Goal: Information Seeking & Learning: Find specific fact

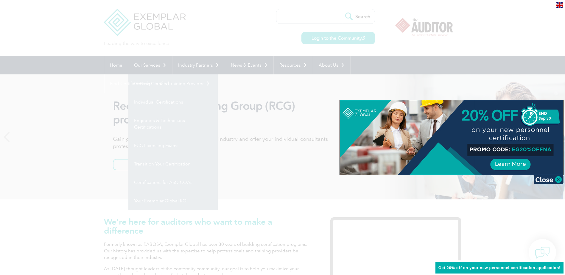
click at [252, 29] on div at bounding box center [282, 137] width 565 height 275
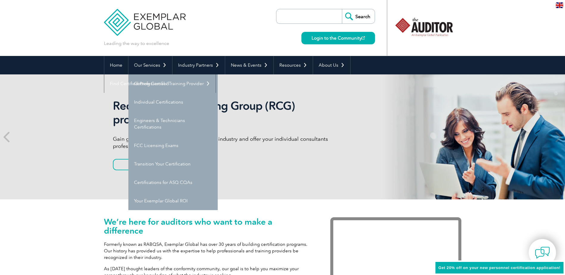
click at [310, 17] on input "search" at bounding box center [310, 16] width 62 height 14
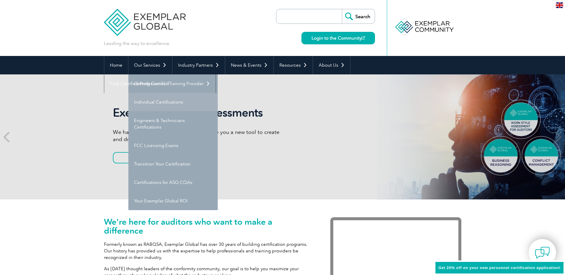
click at [164, 101] on link "Individual Certifications" at bounding box center [172, 102] width 89 height 18
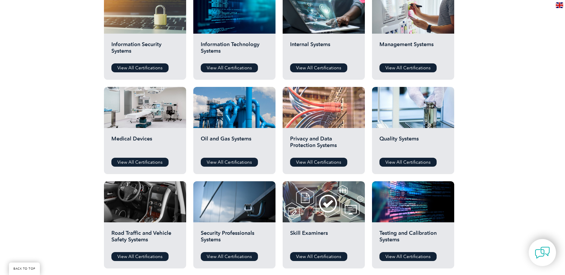
scroll to position [357, 0]
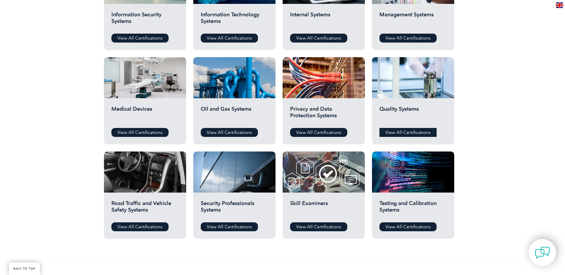
click at [402, 133] on link "View All Certifications" at bounding box center [407, 132] width 57 height 9
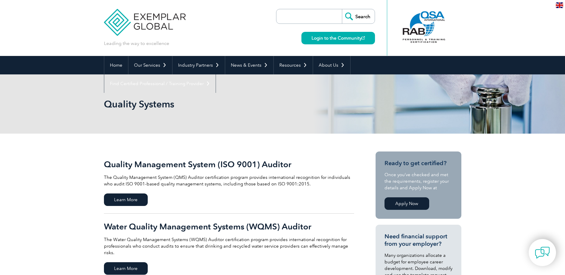
click at [308, 16] on input "search" at bounding box center [310, 16] width 62 height 14
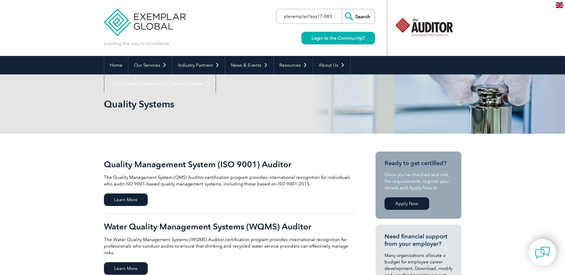
type input "plexemplar/laas17-083"
click at [342, 9] on input "Search" at bounding box center [358, 16] width 33 height 14
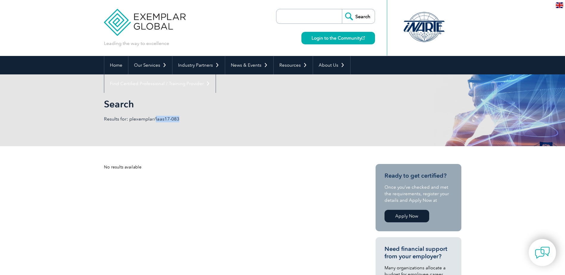
drag, startPoint x: 155, startPoint y: 119, endPoint x: 185, endPoint y: 118, distance: 30.4
click at [185, 118] on p "Results for: plexemplar/laas17-083" at bounding box center [193, 119] width 179 height 7
copy p "laas17-083"
click at [309, 18] on input "search" at bounding box center [310, 16] width 62 height 14
paste input "laas17-083"
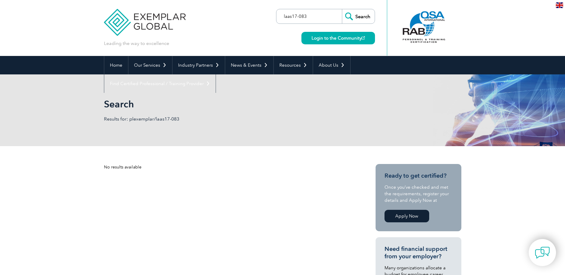
type input "laas17-083"
click at [342, 9] on input "Search" at bounding box center [358, 16] width 33 height 14
click at [307, 19] on input "search" at bounding box center [310, 16] width 62 height 14
type input "credential id"
click at [342, 9] on input "Search" at bounding box center [358, 16] width 33 height 14
